Goal: Task Accomplishment & Management: Complete application form

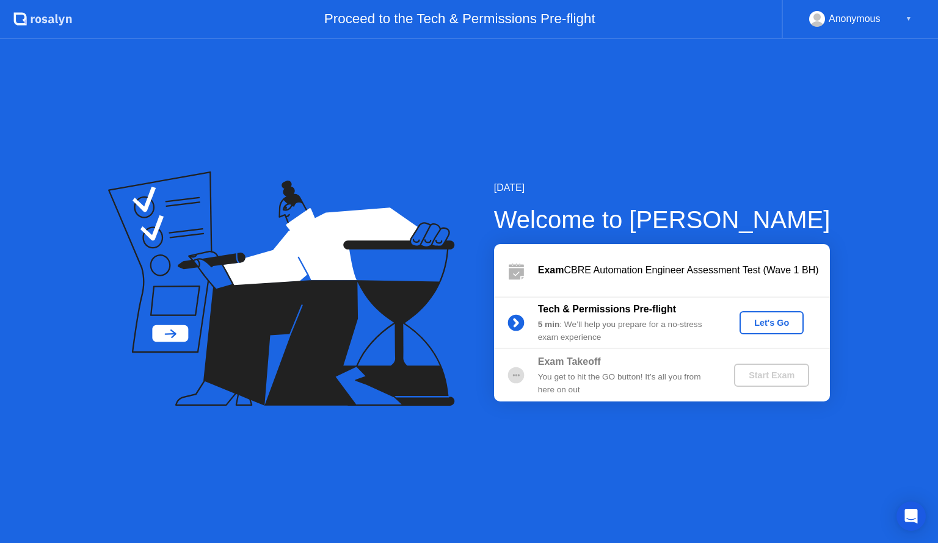
click at [515, 379] on circle at bounding box center [515, 376] width 16 height 16
click at [636, 374] on div "Exam Takeoff You get to hit the GO button! It’s all you from here on out" at bounding box center [626, 376] width 176 height 42
click at [675, 371] on div "Exam Takeoff You get to hit the GO button! It’s all you from here on out" at bounding box center [626, 376] width 176 height 42
click at [680, 372] on div "Exam Takeoff You get to hit the GO button! It’s all you from here on out" at bounding box center [626, 376] width 176 height 42
click at [680, 372] on div "You get to hit the GO button! It’s all you from here on out" at bounding box center [626, 383] width 176 height 25
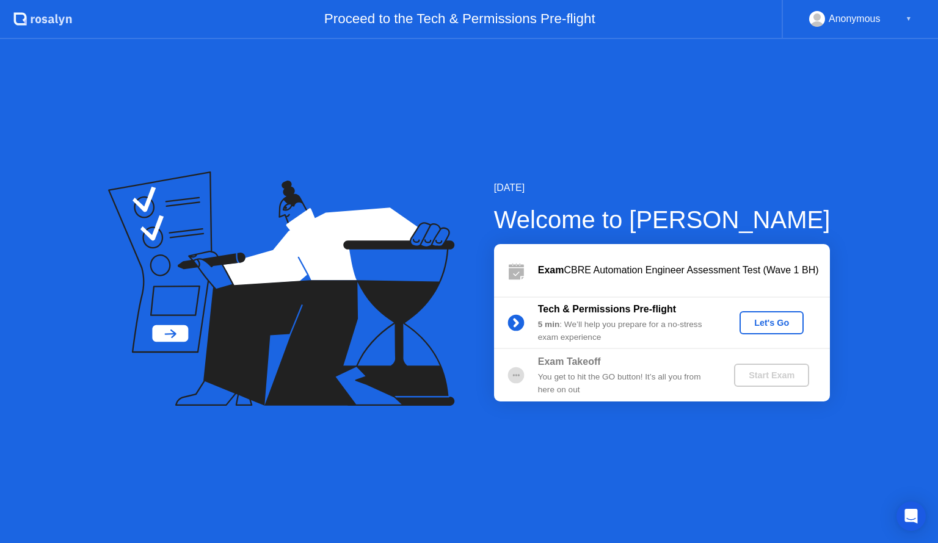
drag, startPoint x: 155, startPoint y: 269, endPoint x: 149, endPoint y: 211, distance: 57.7
click at [155, 266] on icon at bounding box center [281, 289] width 347 height 235
drag, startPoint x: 149, startPoint y: 211, endPoint x: 154, endPoint y: 229, distance: 18.5
click at [151, 220] on icon at bounding box center [281, 289] width 347 height 235
click at [166, 283] on icon at bounding box center [281, 289] width 347 height 235
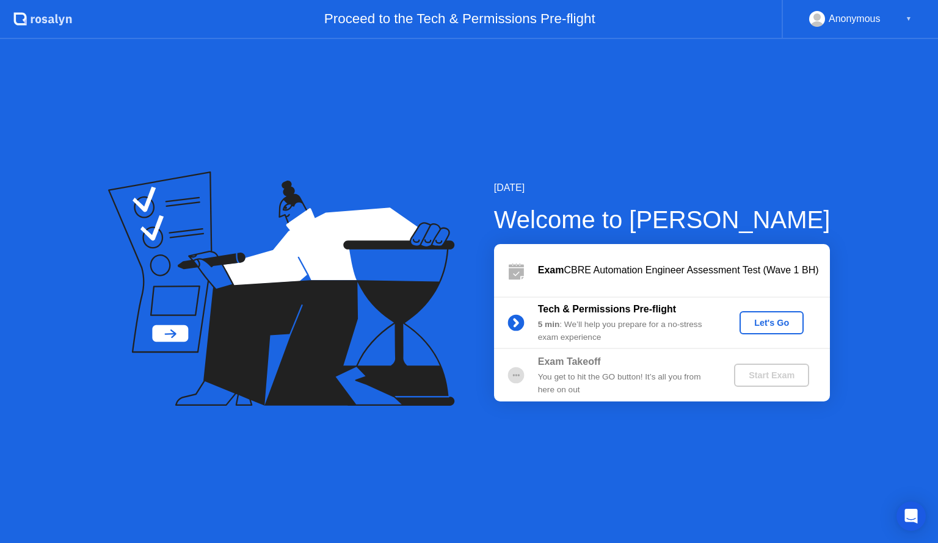
drag, startPoint x: 169, startPoint y: 325, endPoint x: 167, endPoint y: 336, distance: 11.1
click at [169, 329] on icon at bounding box center [281, 289] width 347 height 235
drag, startPoint x: 167, startPoint y: 336, endPoint x: 499, endPoint y: 329, distance: 331.7
click at [172, 336] on icon at bounding box center [281, 289] width 347 height 235
click at [916, 514] on icon "Open Intercom Messenger" at bounding box center [911, 517] width 14 height 16
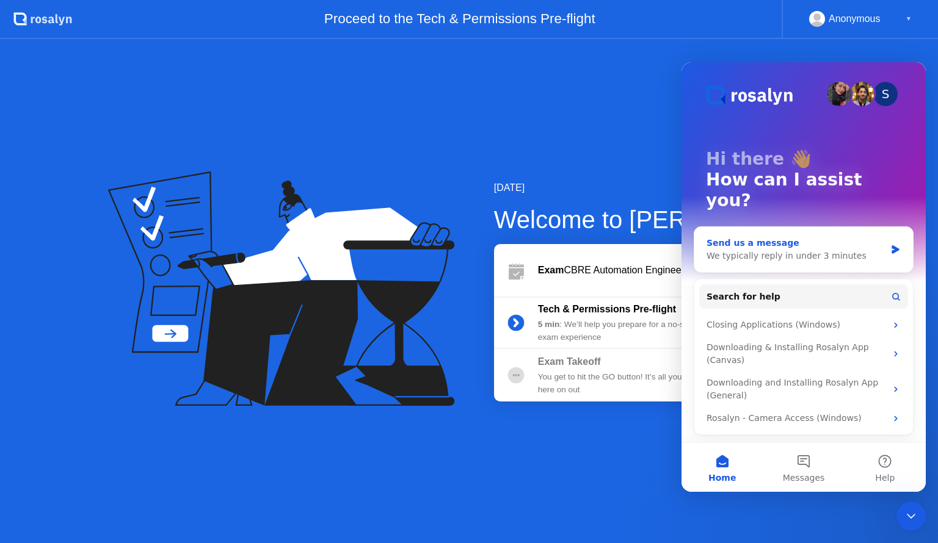
click at [810, 250] on div "We typically reply in under 3 minutes" at bounding box center [796, 256] width 179 height 13
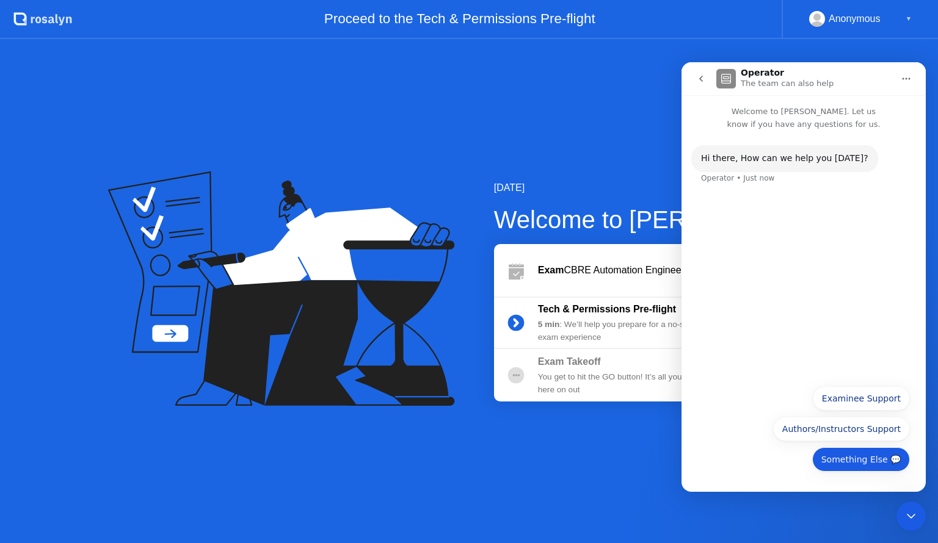
click at [861, 460] on button "Something Else 💬" at bounding box center [861, 460] width 98 height 24
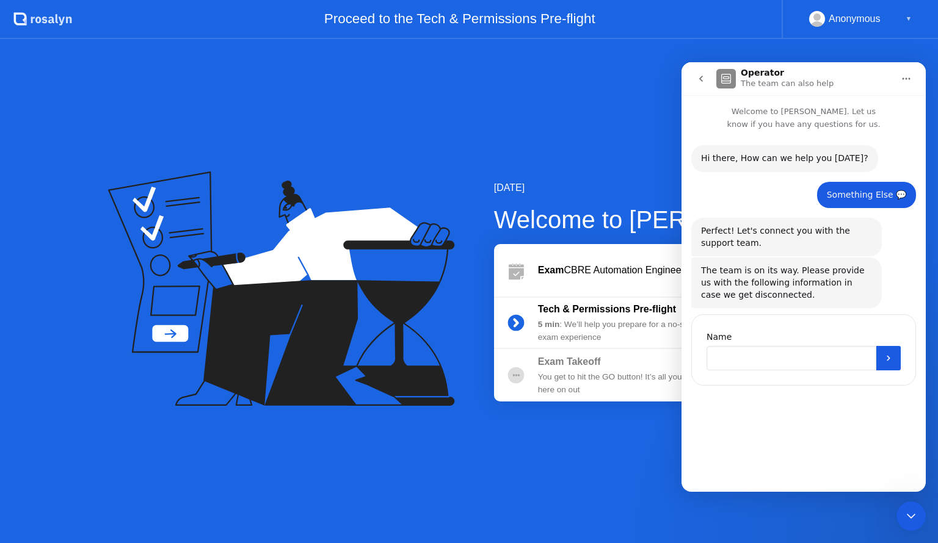
click at [793, 368] on input "Name" at bounding box center [792, 358] width 170 height 24
type input "*********"
click at [889, 360] on icon "Submit" at bounding box center [889, 359] width 10 height 10
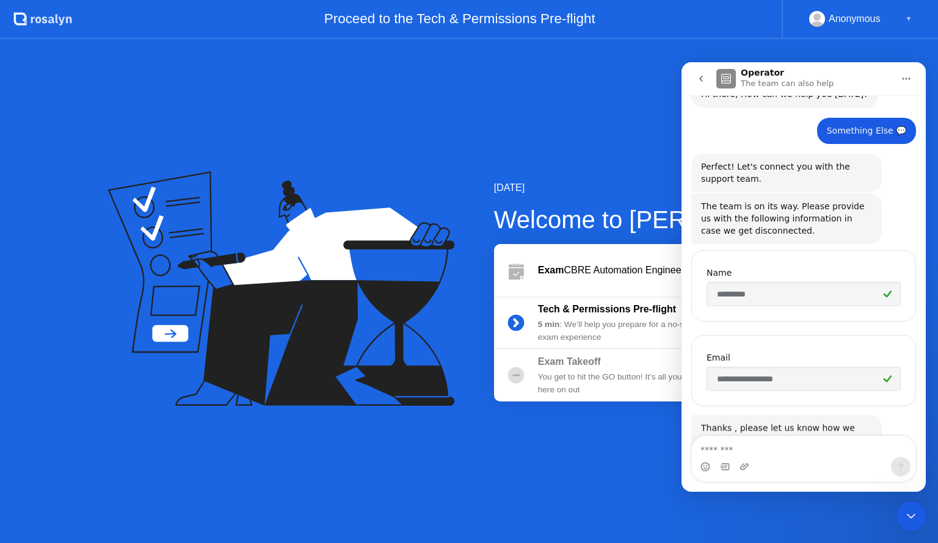
scroll to position [118, 0]
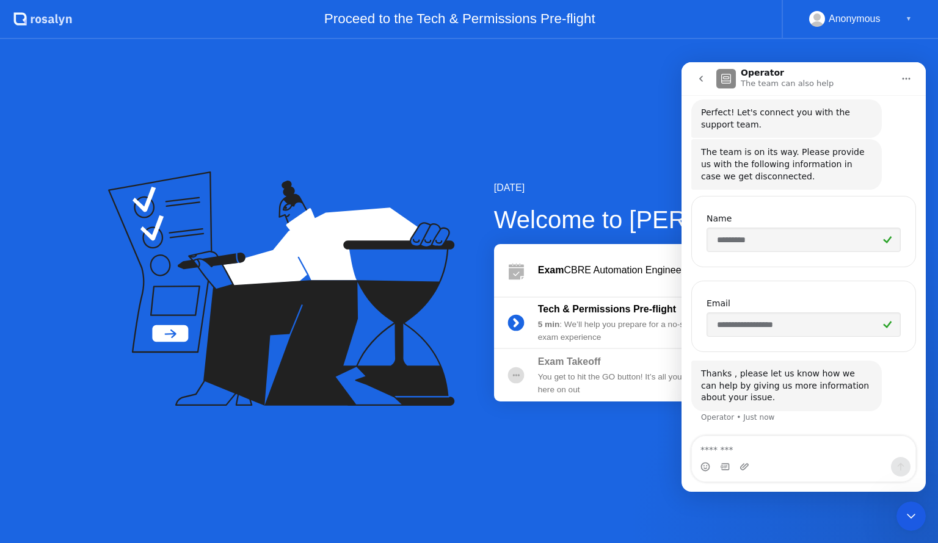
click at [745, 449] on textarea "Message…" at bounding box center [804, 447] width 224 height 21
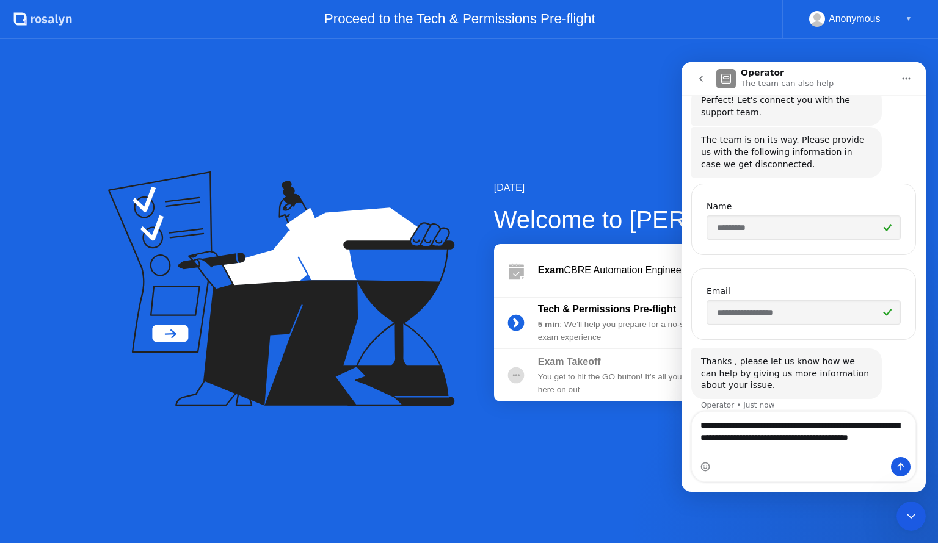
scroll to position [143, 0]
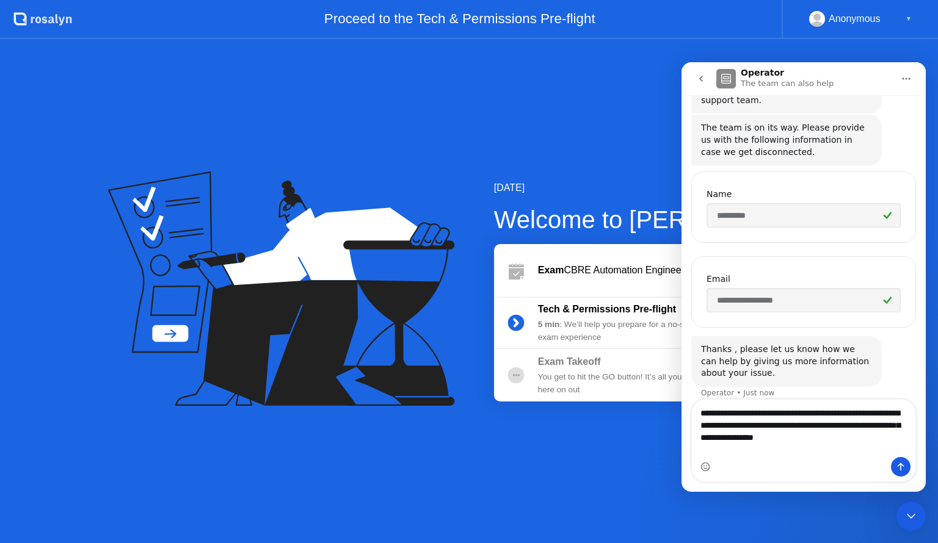
type textarea "**********"
click at [898, 468] on icon "Send a message…" at bounding box center [901, 467] width 10 height 10
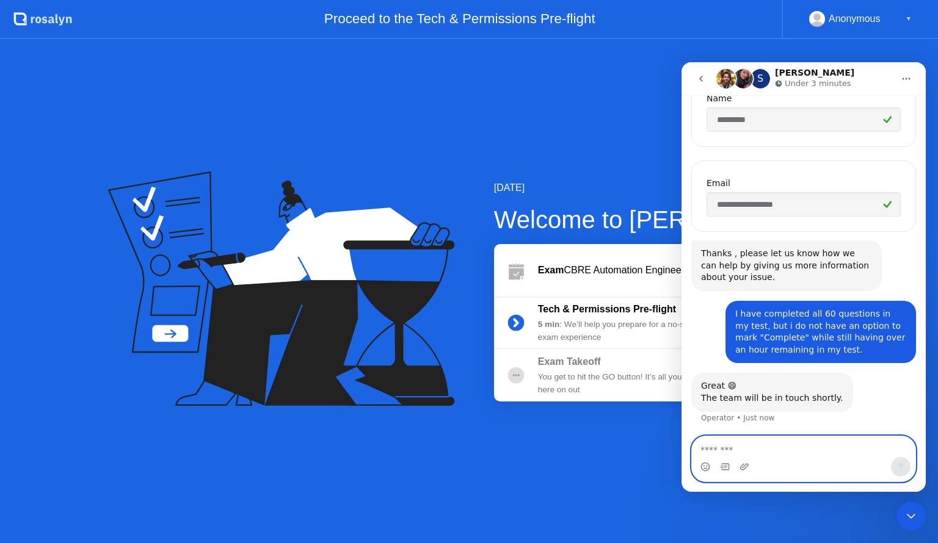
scroll to position [239, 0]
click at [905, 16] on div "Anonymous ▼" at bounding box center [860, 19] width 103 height 16
click at [909, 16] on div "▼" at bounding box center [909, 19] width 6 height 16
click at [909, 520] on icon "Close Intercom Messenger" at bounding box center [911, 516] width 15 height 15
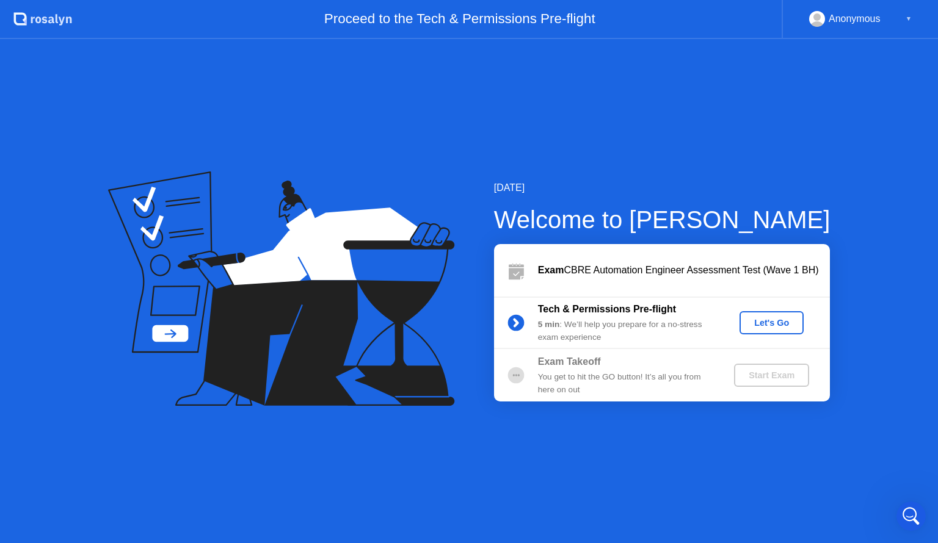
scroll to position [180, 0]
click at [909, 520] on icon "Open Intercom Messenger" at bounding box center [911, 517] width 20 height 20
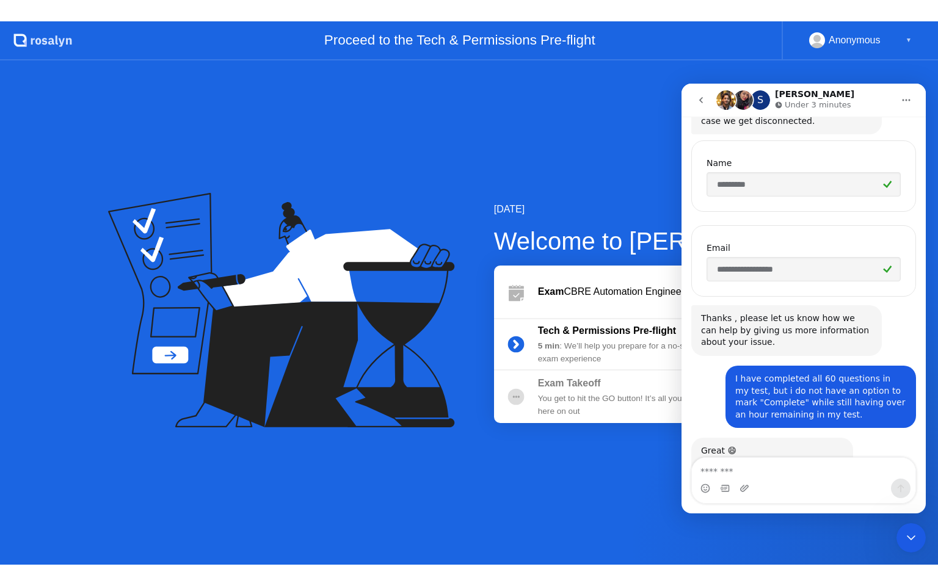
scroll to position [239, 0]
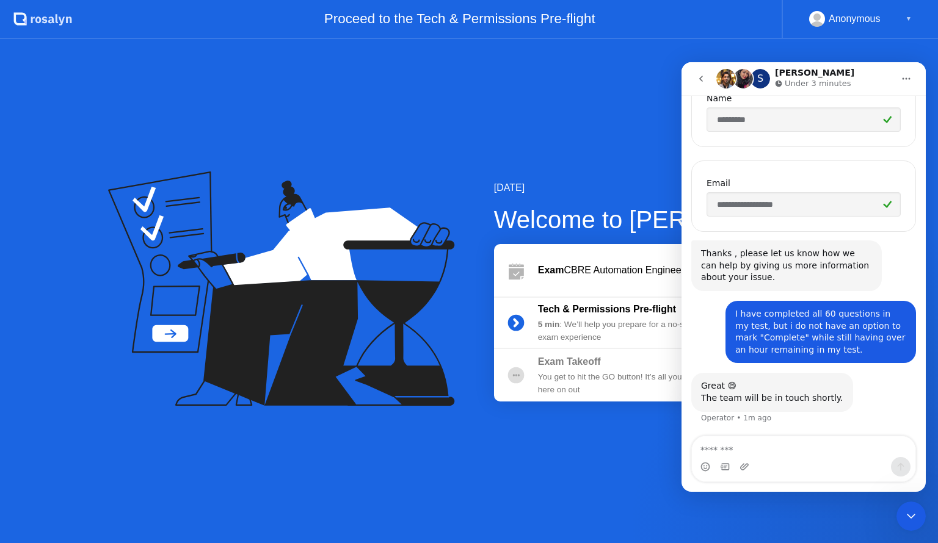
click at [909, 77] on icon "Home" at bounding box center [906, 79] width 10 height 10
click at [747, 81] on img "Intercom messenger" at bounding box center [743, 79] width 20 height 20
click at [724, 72] on img "Intercom messenger" at bounding box center [726, 79] width 20 height 20
drag, startPoint x: 755, startPoint y: 75, endPoint x: 765, endPoint y: 75, distance: 10.4
click at [755, 75] on div "S" at bounding box center [761, 79] width 20 height 20
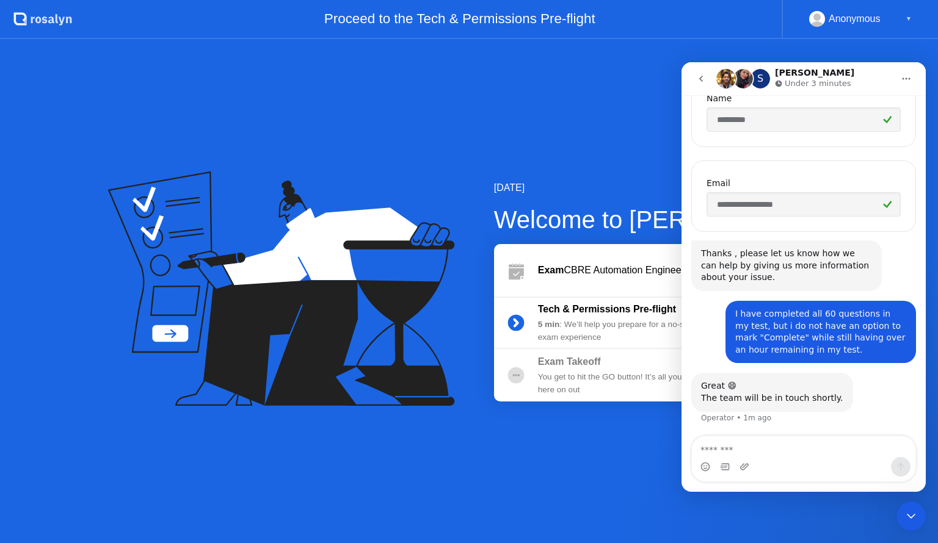
click at [767, 75] on div "S" at bounding box center [761, 79] width 20 height 20
click at [904, 515] on icon "Close Intercom Messenger" at bounding box center [911, 516] width 15 height 15
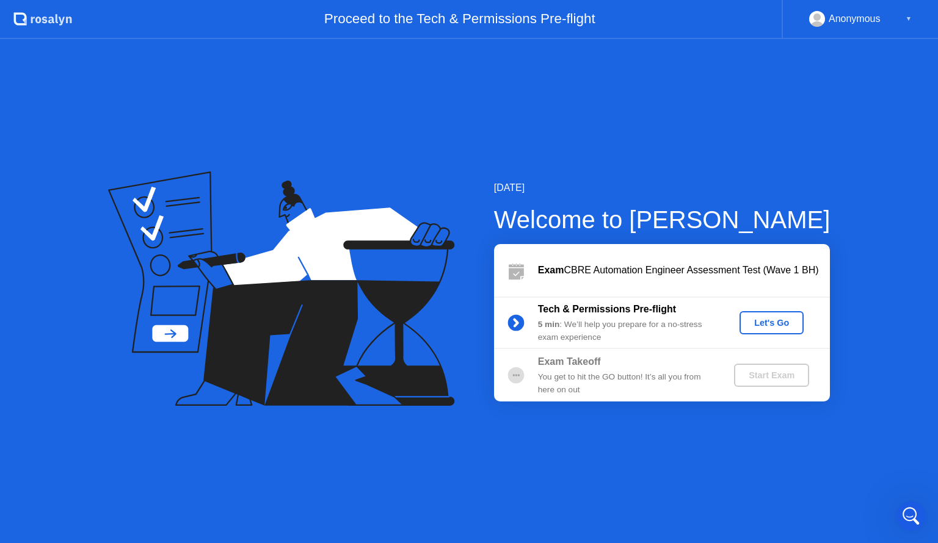
click at [765, 320] on div "Let's Go" at bounding box center [771, 323] width 54 height 10
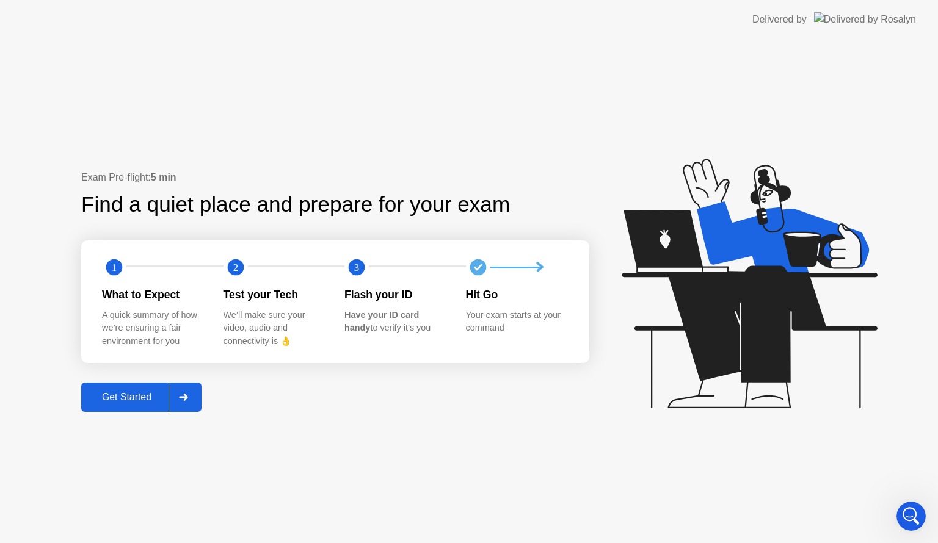
click at [120, 403] on div "Get Started" at bounding box center [127, 397] width 84 height 11
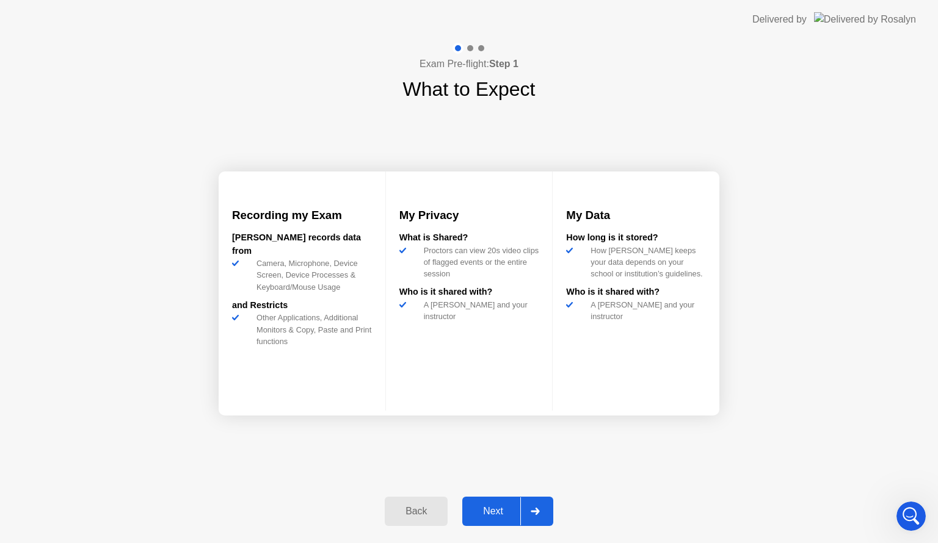
click at [484, 511] on div "Next" at bounding box center [493, 511] width 54 height 11
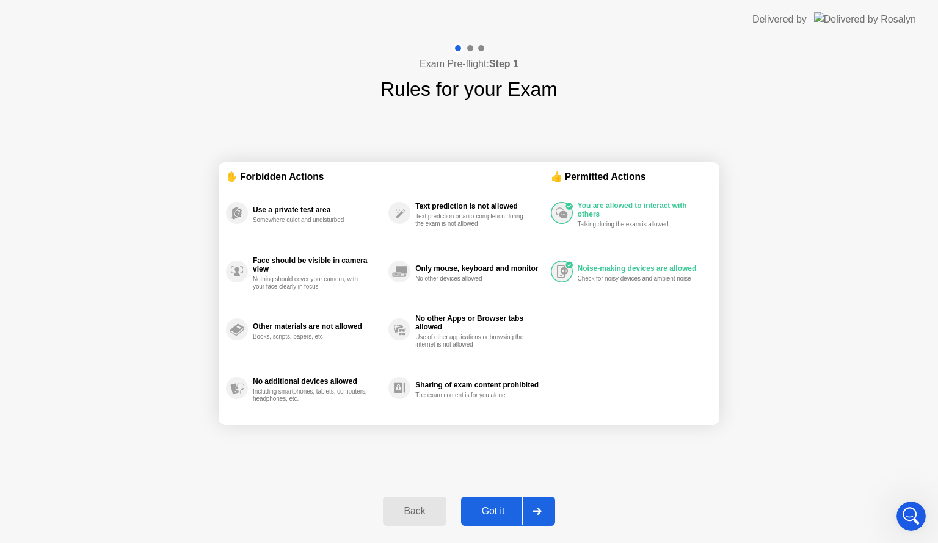
click at [502, 501] on button "Got it" at bounding box center [508, 511] width 94 height 29
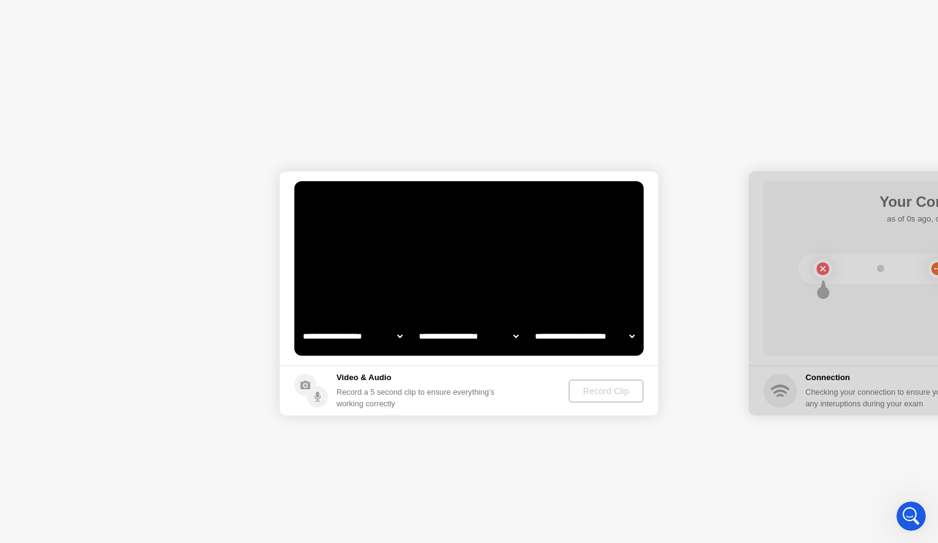
select select "**********"
select select "*******"
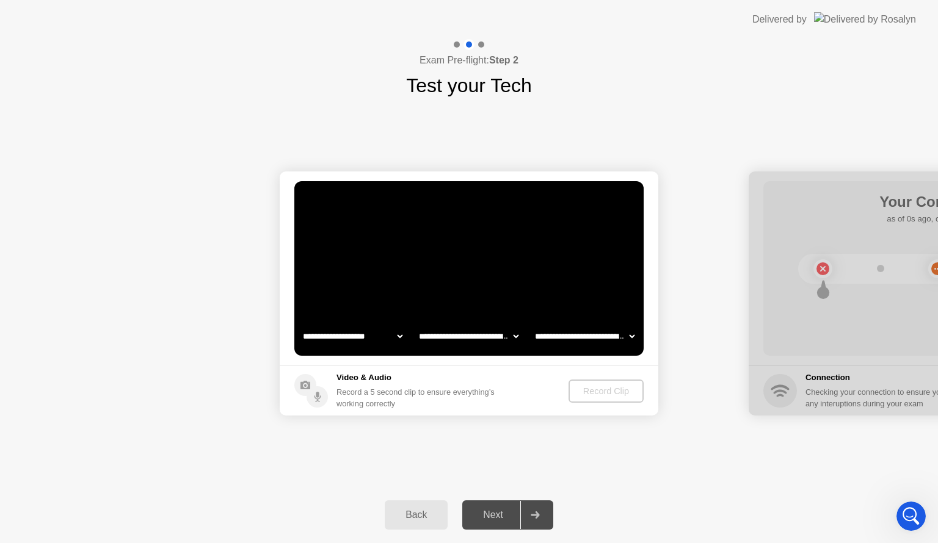
click at [360, 333] on select "**********" at bounding box center [352, 336] width 104 height 24
select select "**********"
click at [300, 324] on select "**********" at bounding box center [352, 336] width 104 height 24
click at [591, 391] on div "Record Clip" at bounding box center [606, 392] width 65 height 10
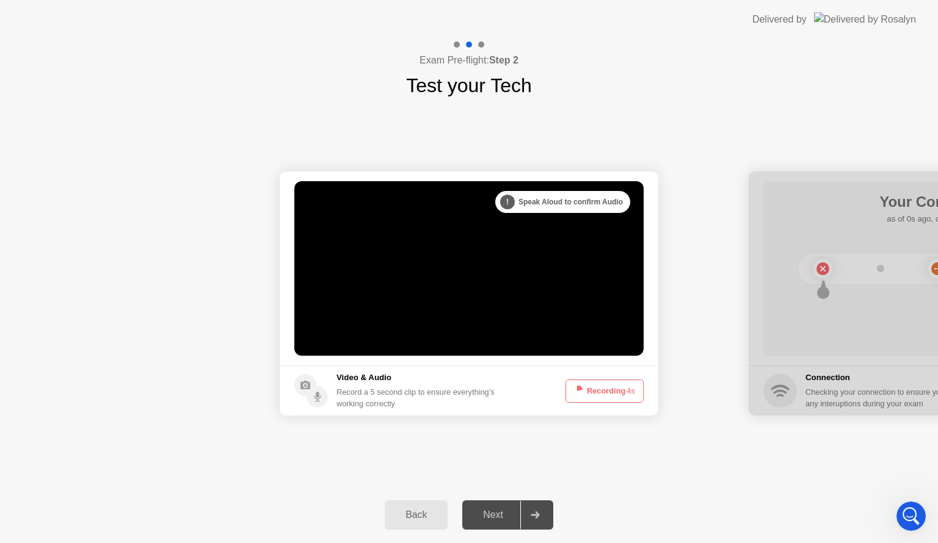
click at [591, 391] on button "Recording 4s" at bounding box center [604, 391] width 78 height 23
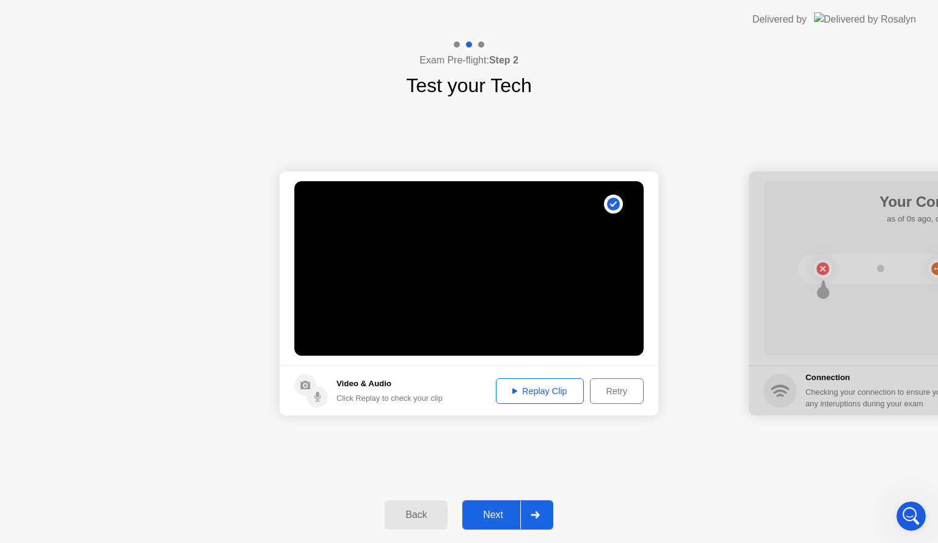
click at [622, 396] on div "Retry" at bounding box center [616, 392] width 45 height 10
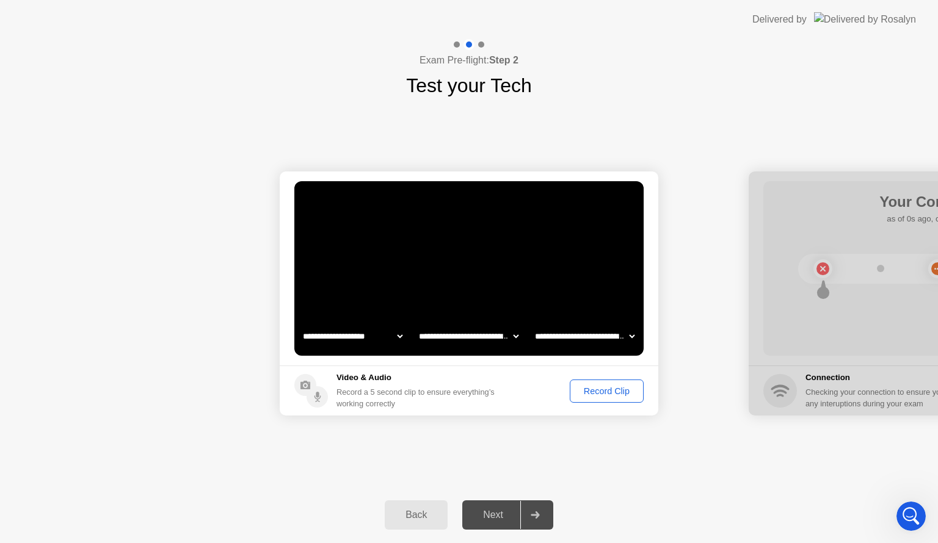
click at [614, 396] on div "Record Clip" at bounding box center [606, 392] width 65 height 10
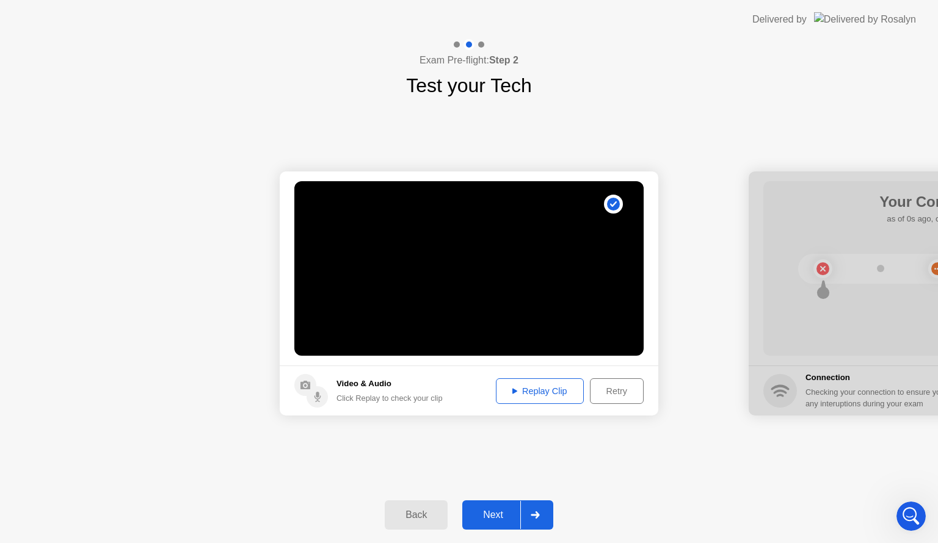
click at [611, 390] on div "Retry" at bounding box center [616, 392] width 45 height 10
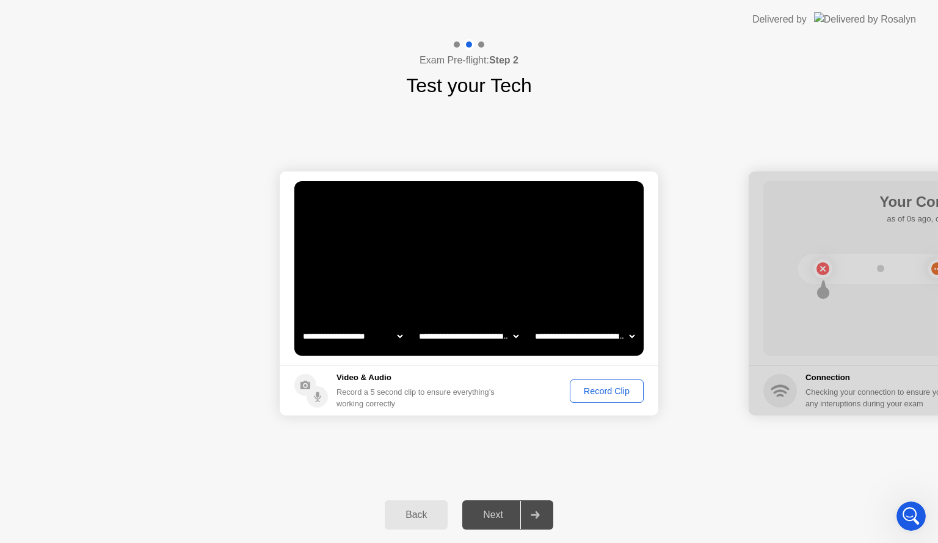
click at [616, 340] on select "**********" at bounding box center [584, 336] width 104 height 24
select select "**********"
click at [532, 324] on select "**********" at bounding box center [584, 336] width 104 height 24
click at [602, 388] on div "Record Clip" at bounding box center [606, 392] width 65 height 10
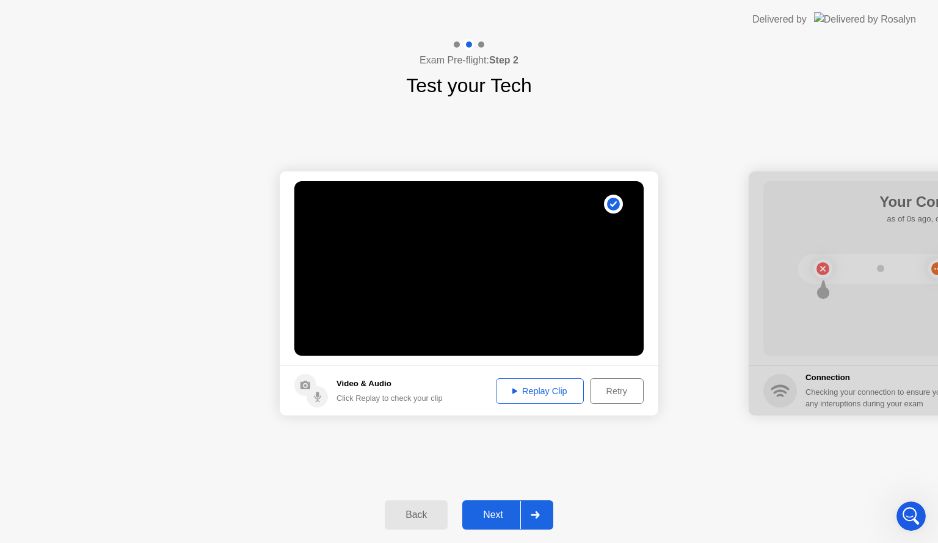
click at [539, 517] on icon at bounding box center [535, 515] width 9 height 7
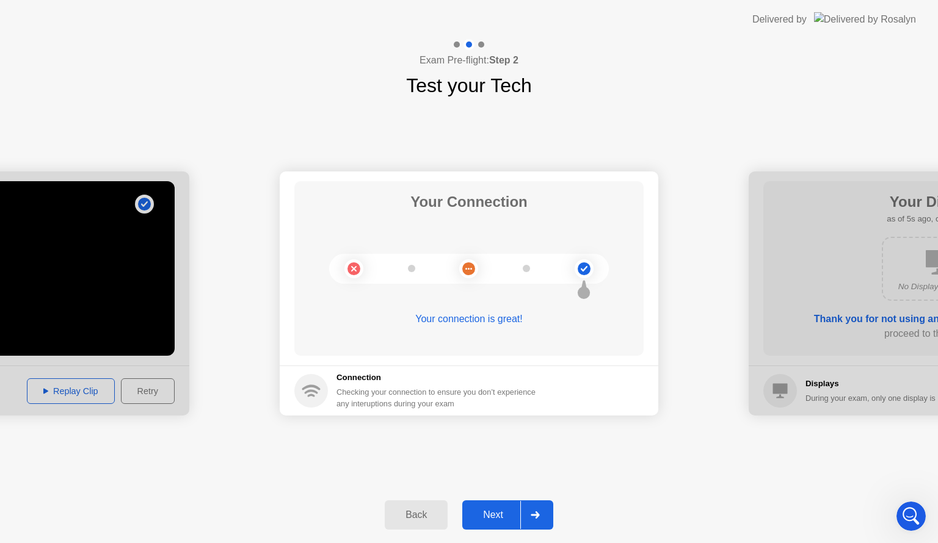
click at [536, 519] on div at bounding box center [534, 515] width 29 height 28
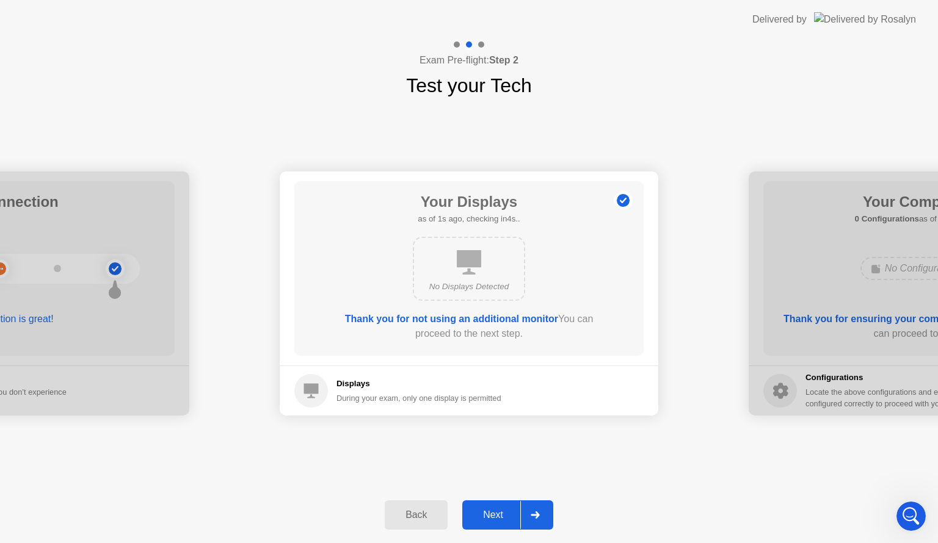
click at [534, 499] on div "Back Next" at bounding box center [469, 515] width 938 height 56
click at [539, 511] on div at bounding box center [534, 515] width 29 height 28
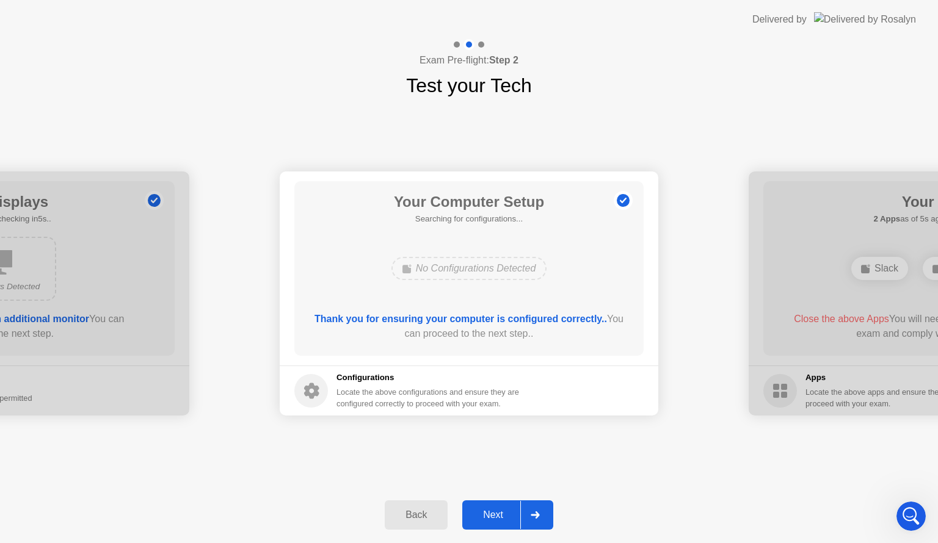
click at [540, 518] on icon at bounding box center [535, 515] width 9 height 7
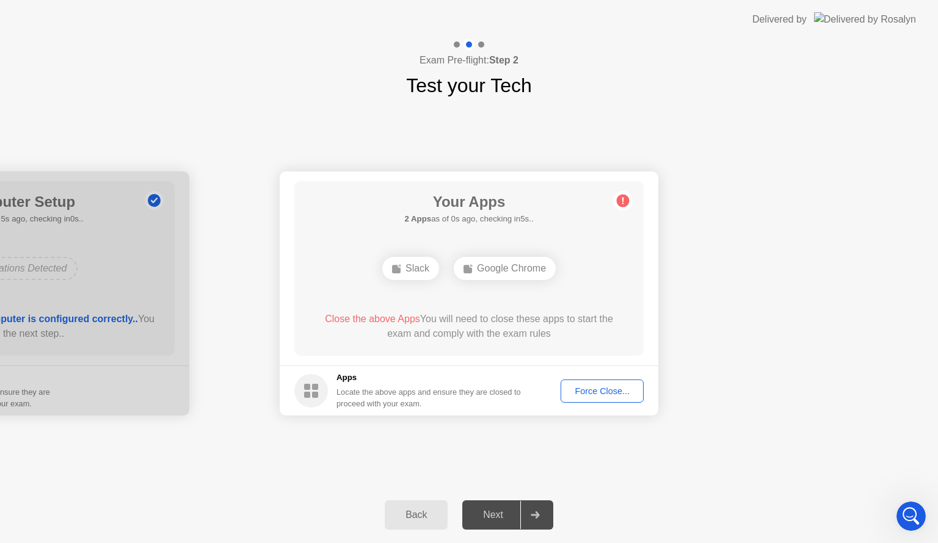
click at [605, 394] on div "Force Close..." at bounding box center [602, 392] width 75 height 10
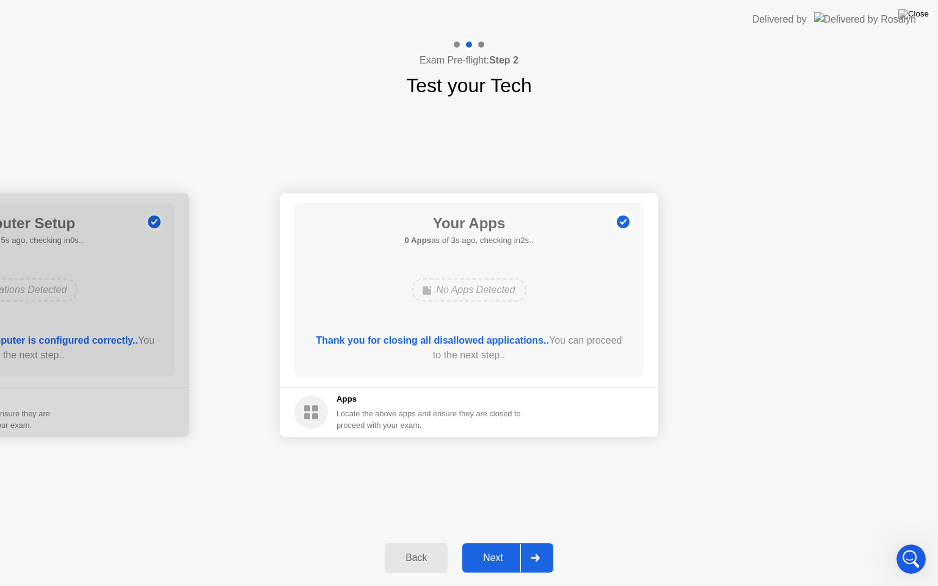
click at [541, 543] on div at bounding box center [534, 558] width 29 height 28
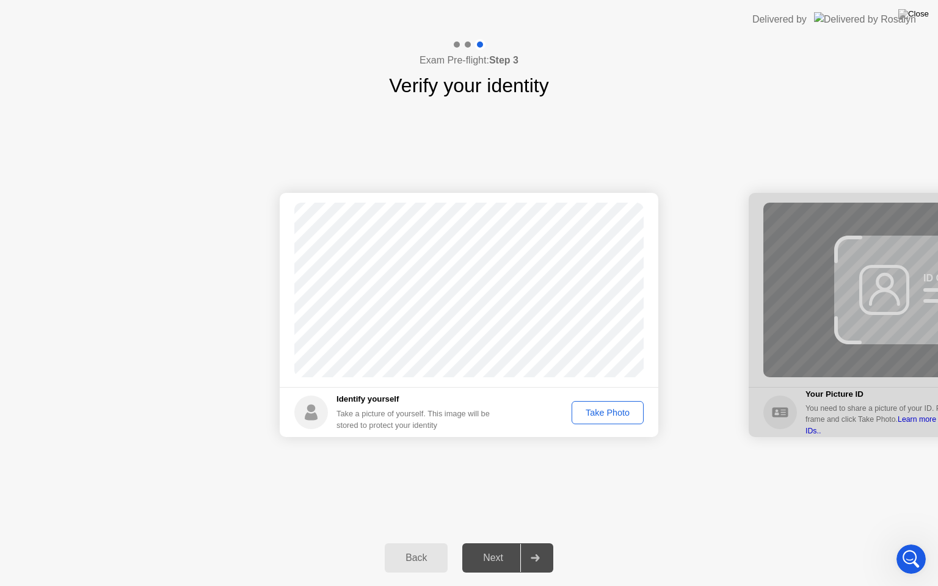
click at [612, 415] on div "Take Photo" at bounding box center [608, 413] width 64 height 10
click at [538, 543] on div at bounding box center [534, 558] width 29 height 28
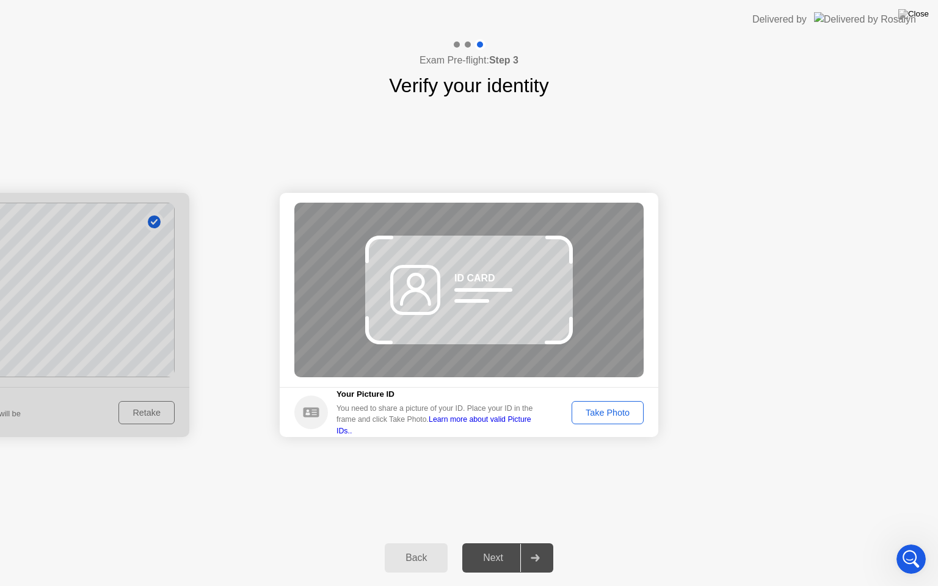
click at [605, 408] on div "Take Photo" at bounding box center [608, 413] width 64 height 10
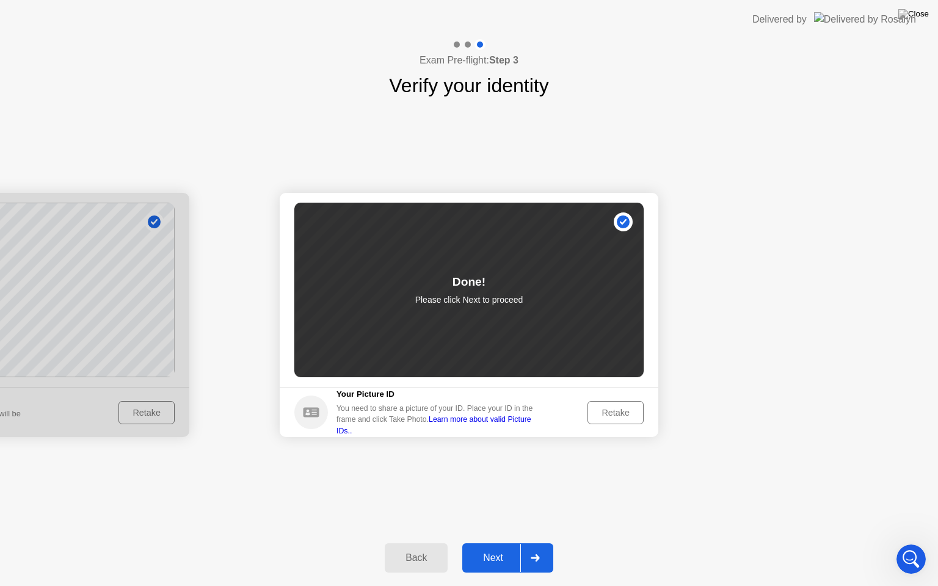
click at [539, 543] on div at bounding box center [534, 558] width 29 height 28
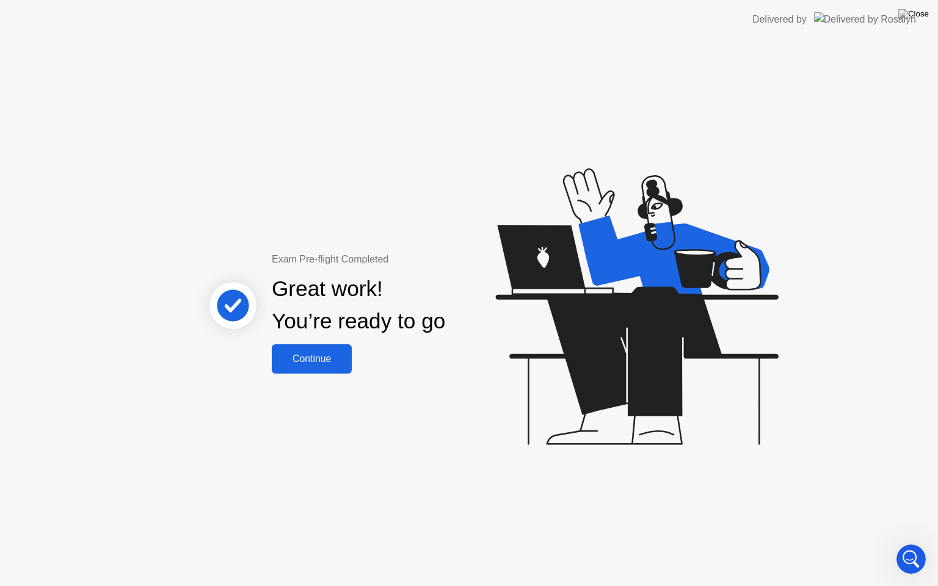
click at [324, 354] on div "Continue" at bounding box center [311, 359] width 73 height 11
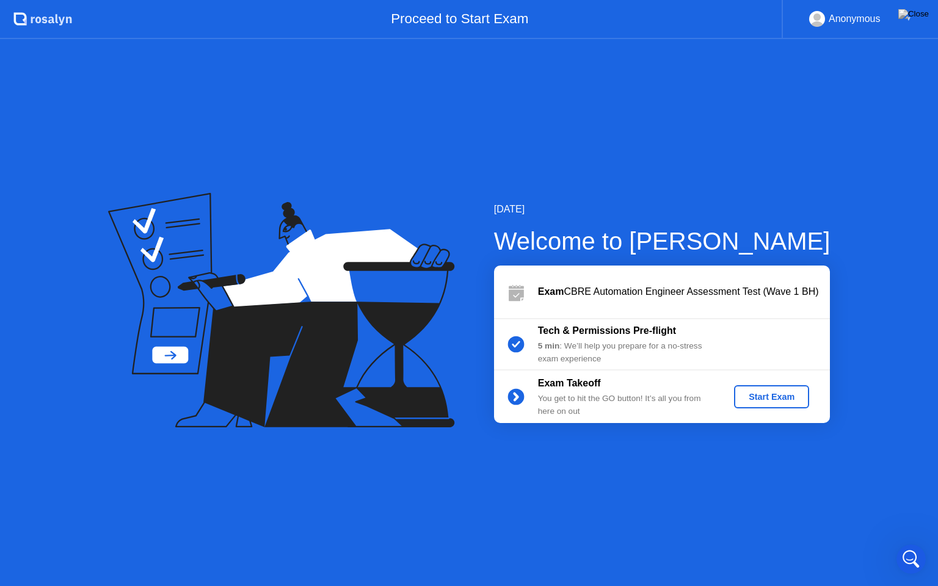
click at [759, 401] on div "Start Exam" at bounding box center [771, 397] width 65 height 10
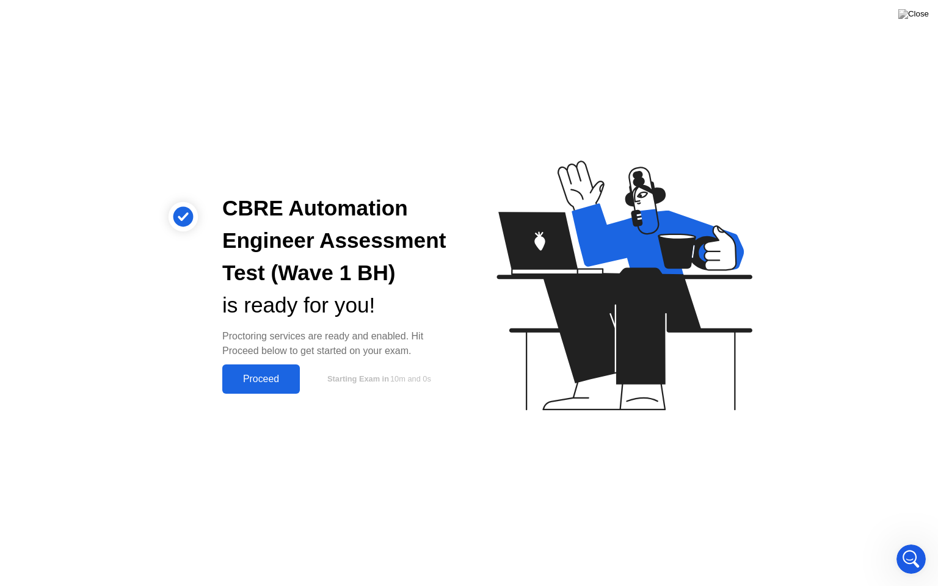
click at [260, 376] on div "Proceed" at bounding box center [261, 379] width 70 height 11
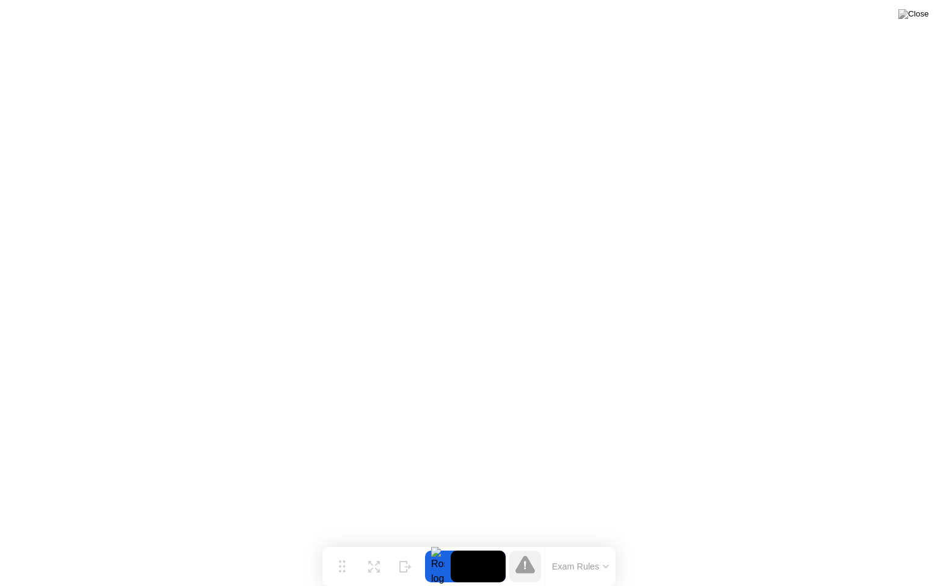
click at [479, 543] on video at bounding box center [478, 567] width 55 height 32
click at [442, 543] on div at bounding box center [438, 567] width 26 height 32
click at [435, 543] on div at bounding box center [438, 567] width 26 height 32
drag, startPoint x: 470, startPoint y: 569, endPoint x: 453, endPoint y: 570, distance: 17.2
click at [462, 543] on video at bounding box center [478, 567] width 55 height 32
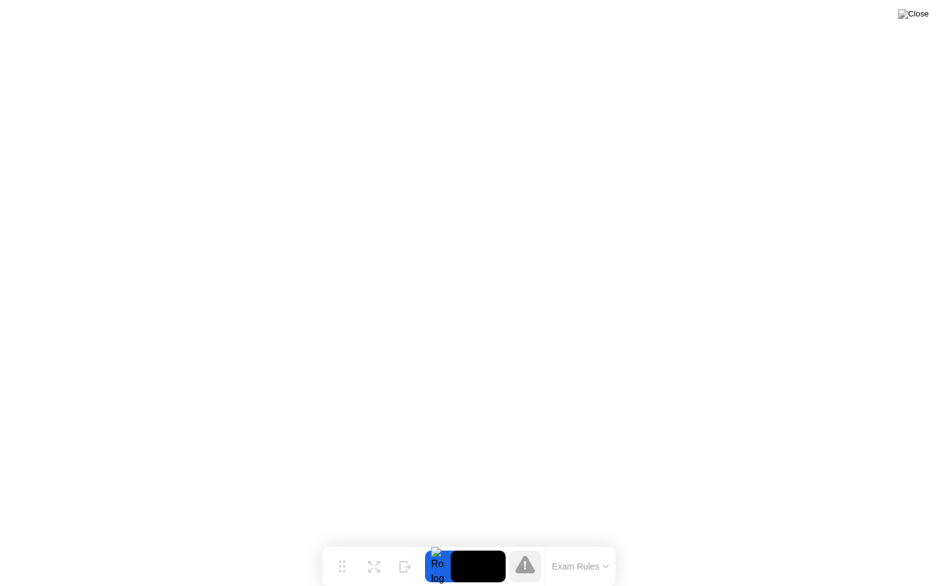
drag, startPoint x: 453, startPoint y: 570, endPoint x: 443, endPoint y: 566, distance: 10.7
click at [438, 543] on div at bounding box center [465, 567] width 81 height 32
drag, startPoint x: 443, startPoint y: 566, endPoint x: 474, endPoint y: 569, distance: 31.3
click at [474, 543] on div at bounding box center [465, 567] width 81 height 32
click at [527, 543] on icon at bounding box center [525, 565] width 20 height 18
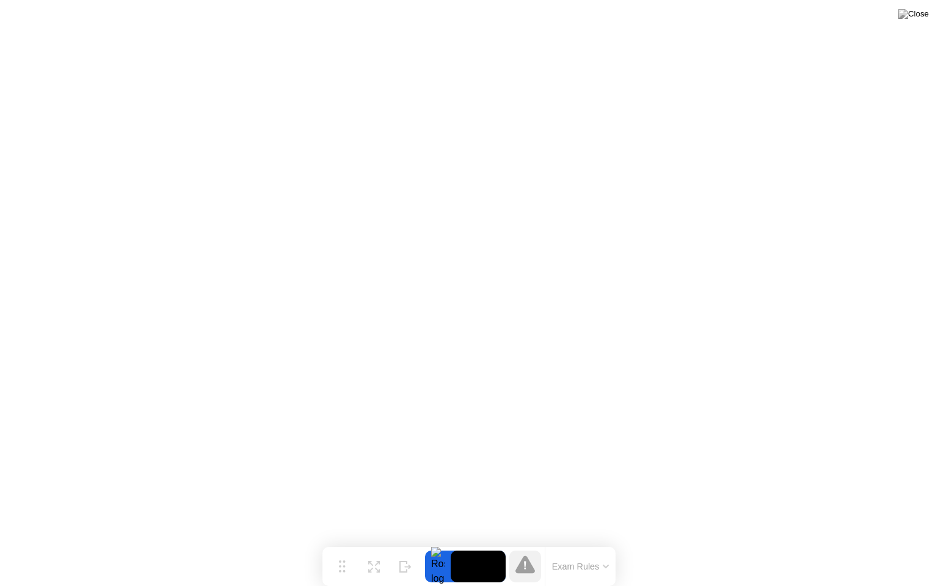
drag, startPoint x: 515, startPoint y: 569, endPoint x: 499, endPoint y: 569, distance: 16.5
click at [515, 543] on div at bounding box center [525, 567] width 32 height 32
click at [404, 543] on icon at bounding box center [405, 562] width 12 height 12
click at [886, 543] on div "Show" at bounding box center [889, 576] width 16 height 7
click at [592, 543] on button "Exam Rules" at bounding box center [580, 566] width 65 height 11
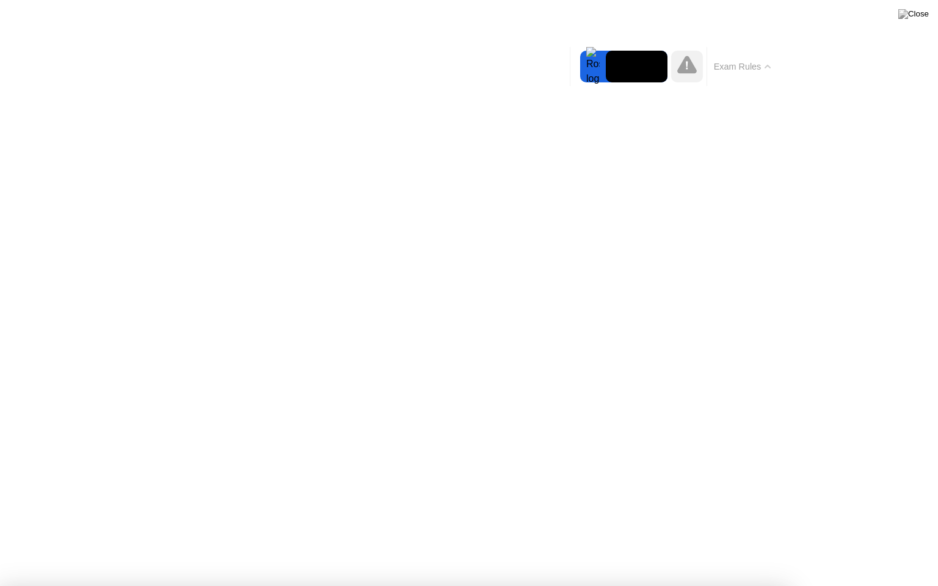
drag, startPoint x: 584, startPoint y: 160, endPoint x: 632, endPoint y: 111, distance: 69.1
drag, startPoint x: 762, startPoint y: 95, endPoint x: 772, endPoint y: 76, distance: 21.6
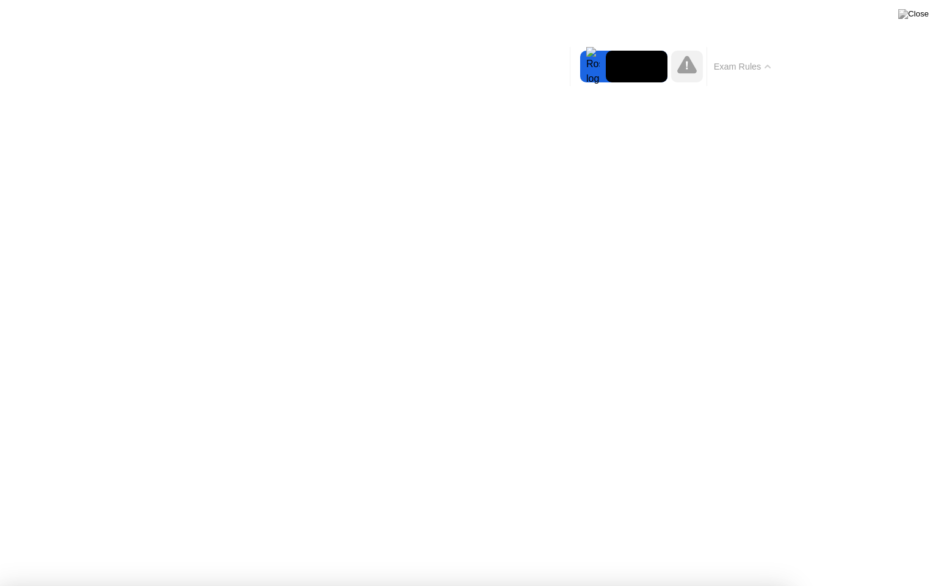
drag, startPoint x: 710, startPoint y: 96, endPoint x: 632, endPoint y: 175, distance: 111.0
drag, startPoint x: 584, startPoint y: 170, endPoint x: 543, endPoint y: 169, distance: 40.9
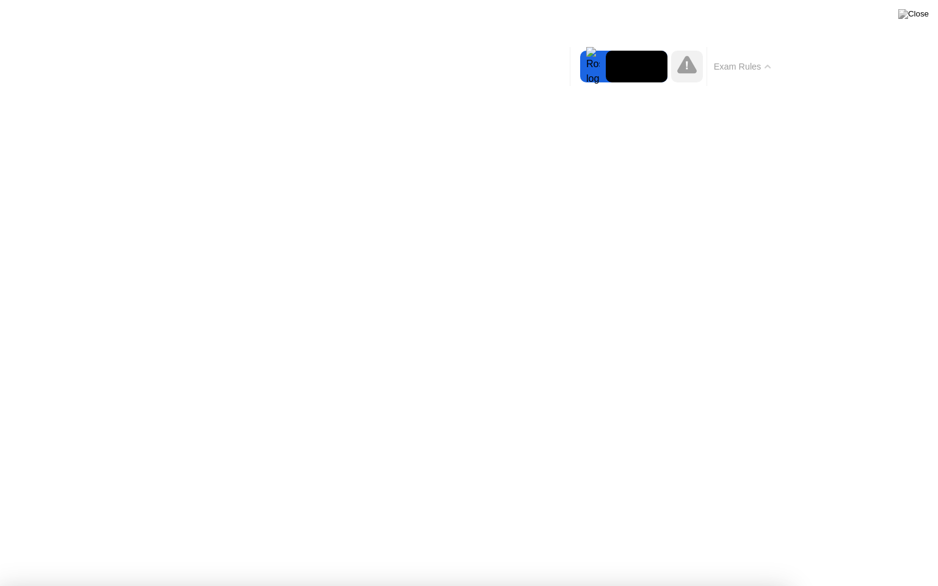
drag, startPoint x: 354, startPoint y: 144, endPoint x: 247, endPoint y: 147, distance: 106.3
drag, startPoint x: 181, startPoint y: 102, endPoint x: 120, endPoint y: 68, distance: 69.5
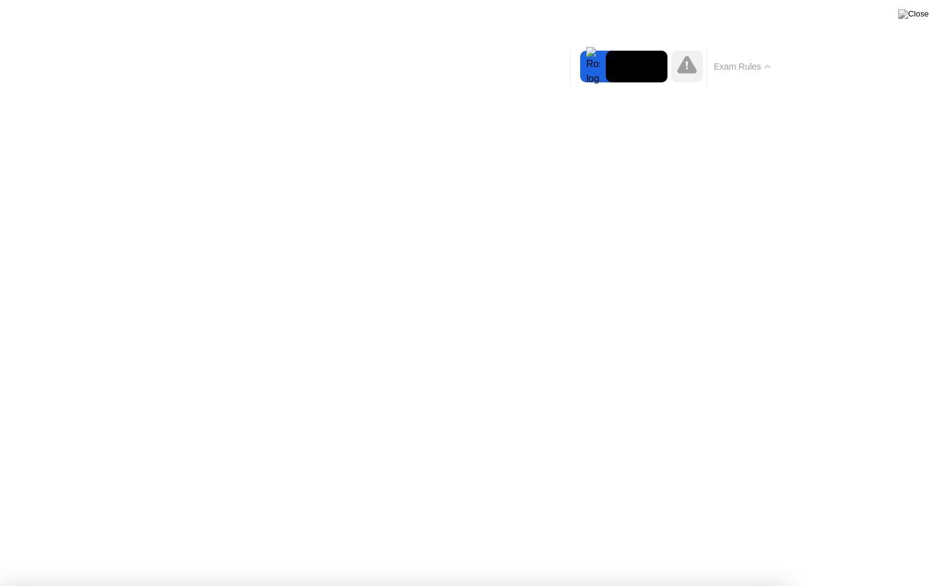
drag, startPoint x: 183, startPoint y: 87, endPoint x: 298, endPoint y: 191, distance: 155.2
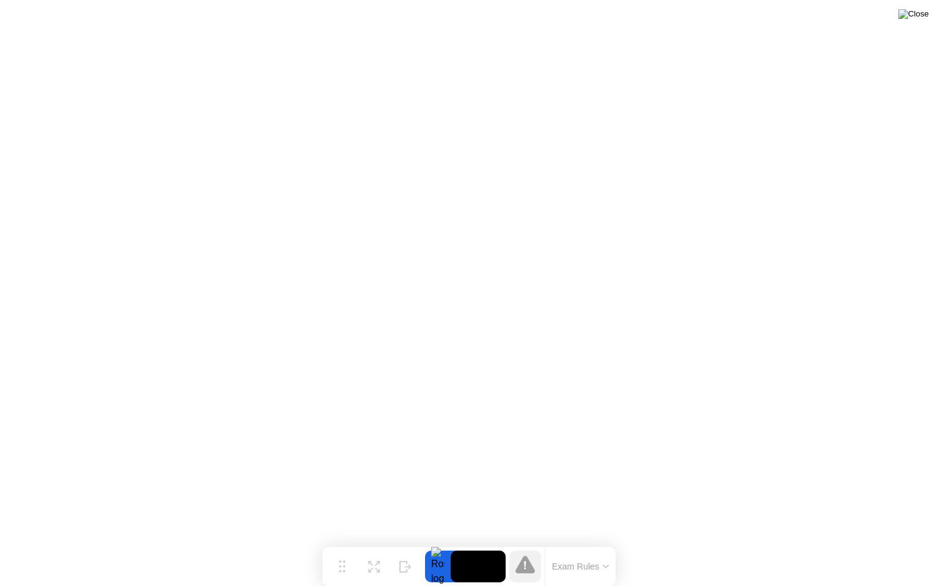
click at [923, 12] on img at bounding box center [913, 14] width 31 height 10
